Goal: Find specific page/section: Find specific page/section

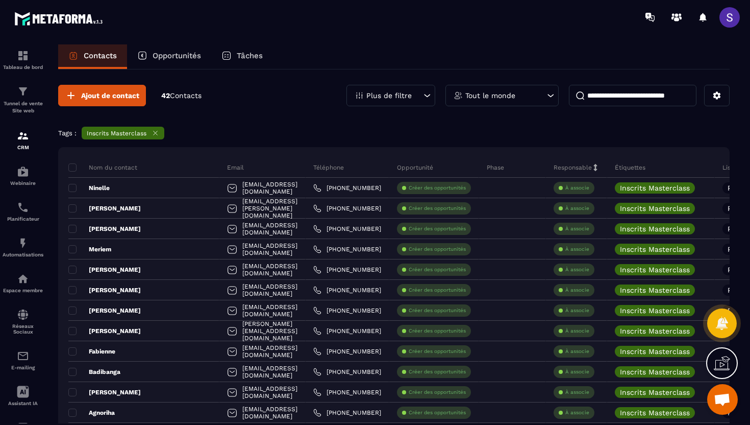
click at [380, 94] on p "Plus de filtre" at bounding box center [388, 95] width 45 height 7
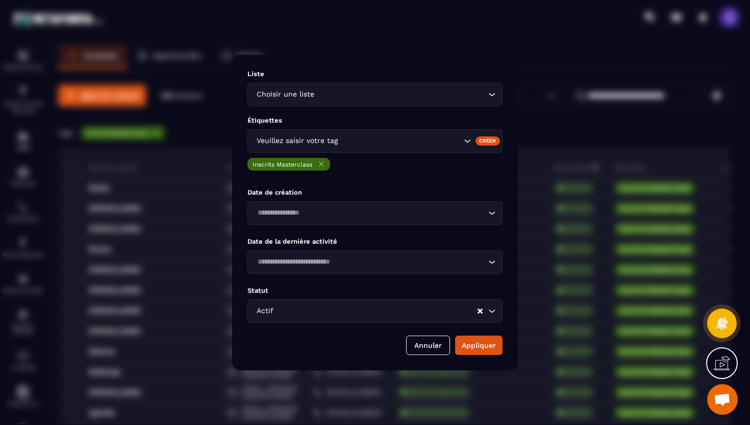
click at [322, 162] on icon "Modal window" at bounding box center [321, 164] width 8 height 8
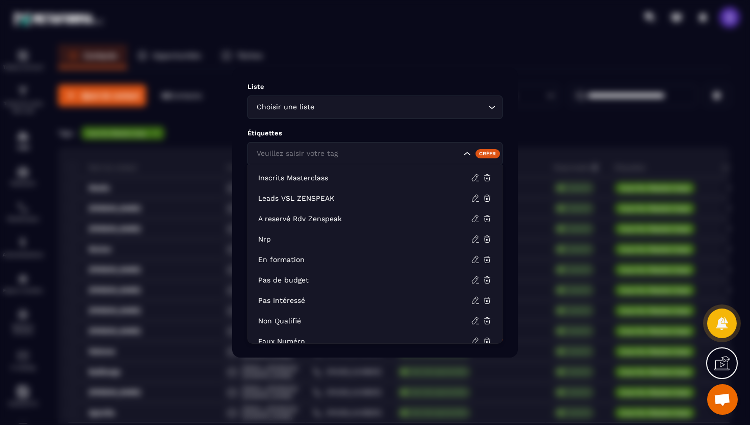
click at [321, 147] on div "Veuillez saisir votre tag" at bounding box center [374, 153] width 255 height 23
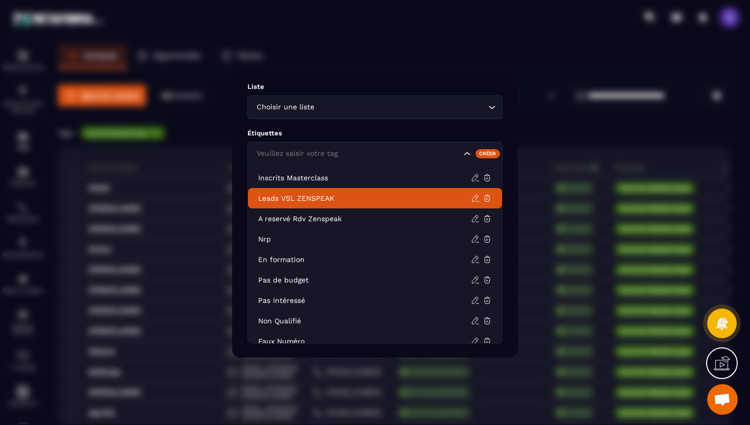
click at [302, 200] on p "Leads VSL ZENSPEAK" at bounding box center [364, 198] width 213 height 10
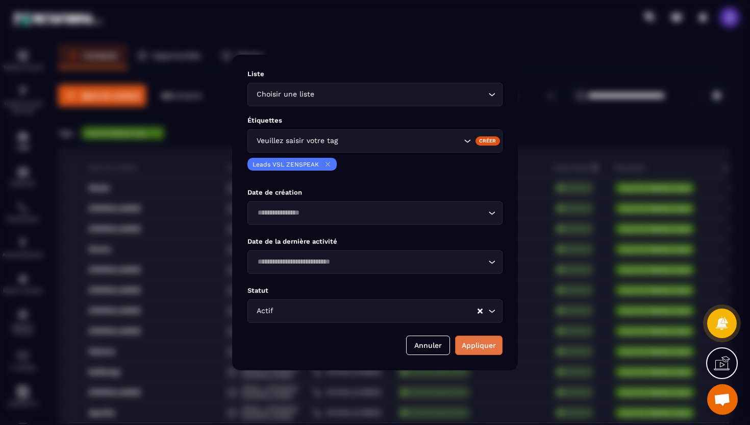
click at [471, 340] on button "Appliquer" at bounding box center [478, 344] width 47 height 19
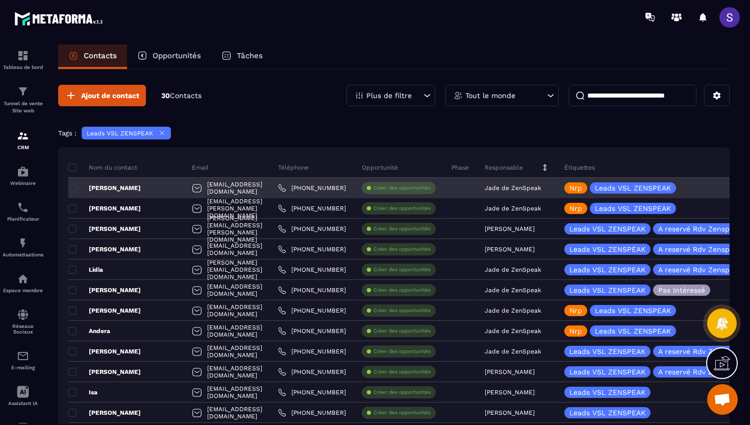
click at [117, 187] on p "[PERSON_NAME]" at bounding box center [104, 188] width 72 height 8
